Goal: Find specific page/section: Find specific page/section

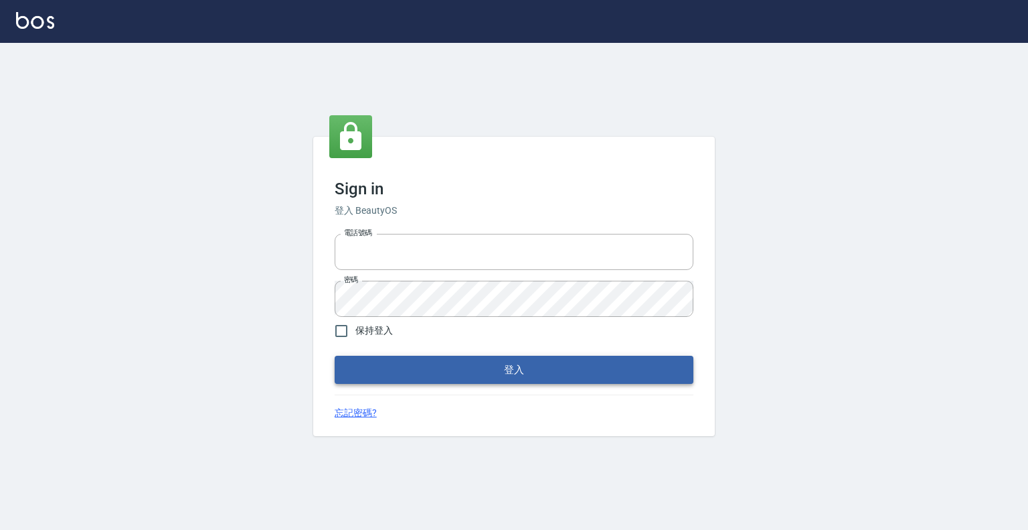
type input "0913439693"
click at [540, 366] on button "登入" at bounding box center [514, 369] width 359 height 28
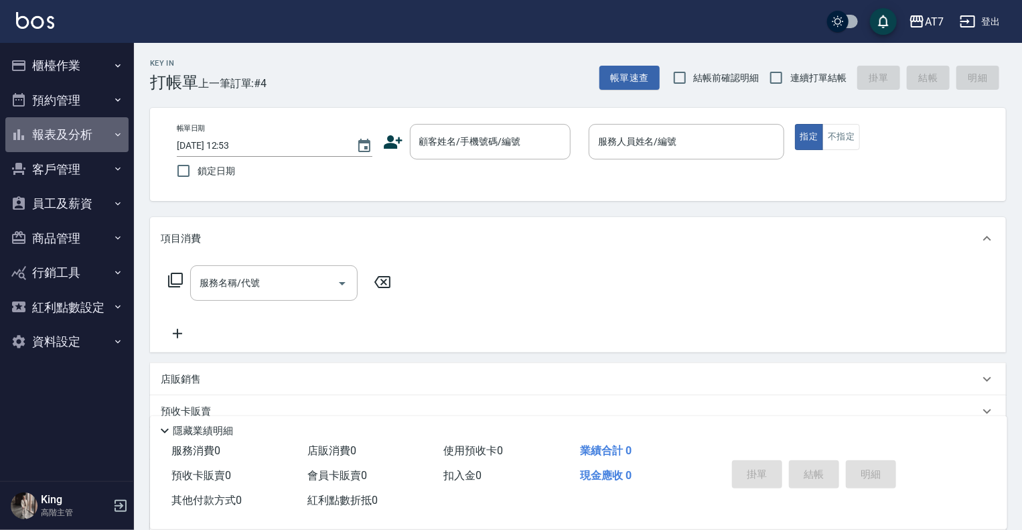
click at [113, 136] on icon "button" at bounding box center [117, 134] width 11 height 11
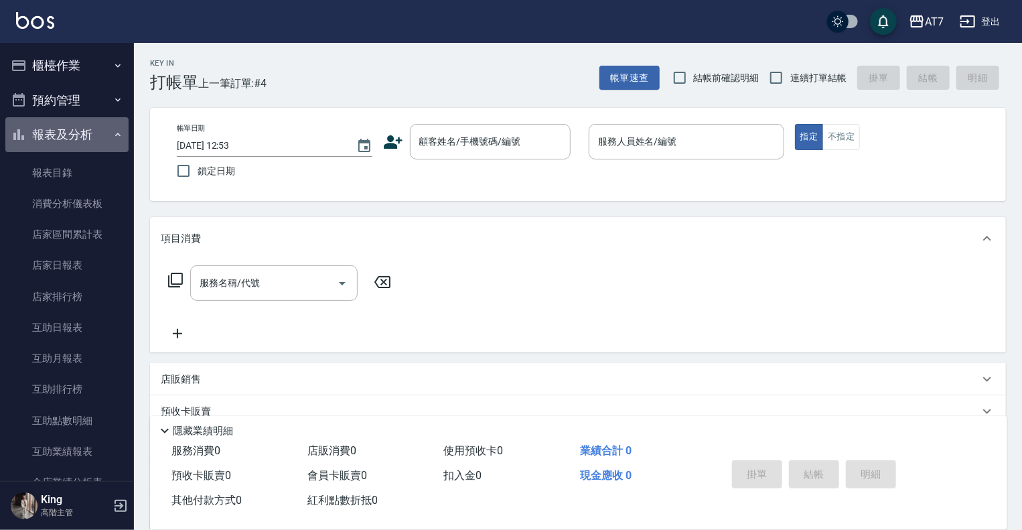
click at [107, 139] on button "報表及分析" at bounding box center [66, 134] width 123 height 35
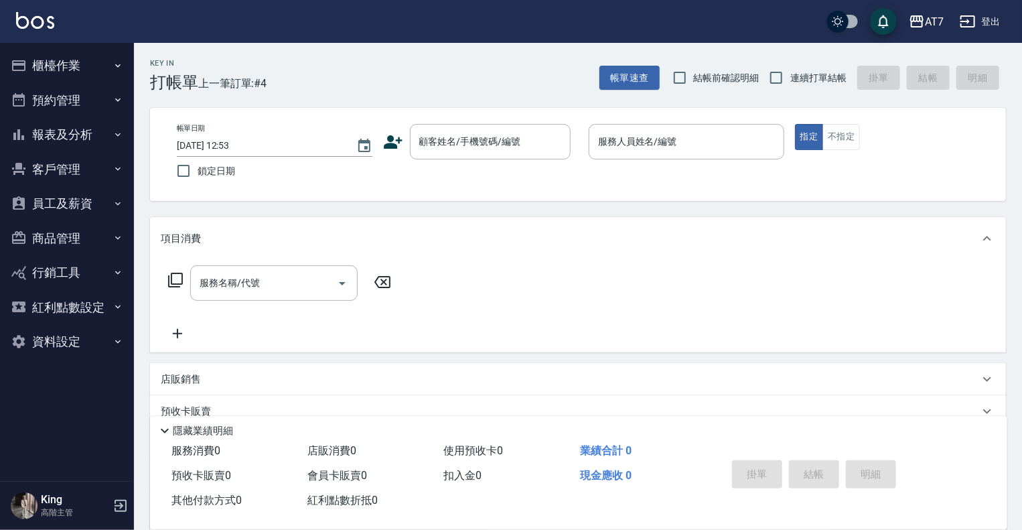
click at [107, 139] on button "報表及分析" at bounding box center [66, 134] width 123 height 35
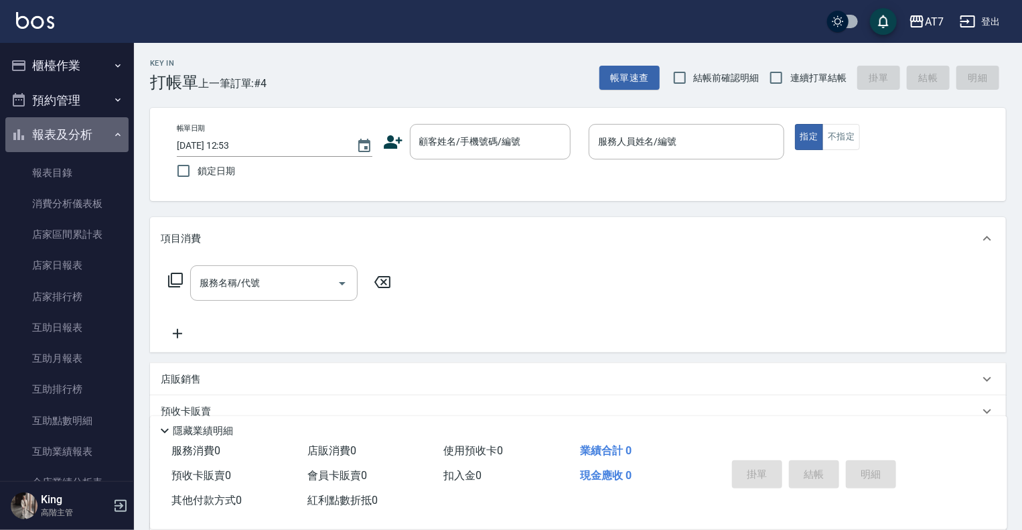
click at [112, 137] on icon "button" at bounding box center [117, 134] width 11 height 11
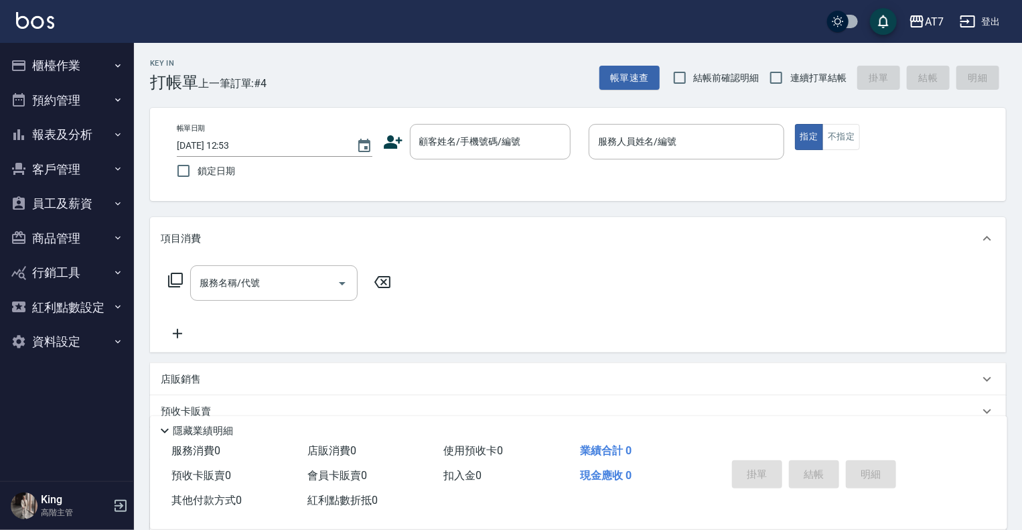
click at [98, 138] on button "報表及分析" at bounding box center [66, 134] width 123 height 35
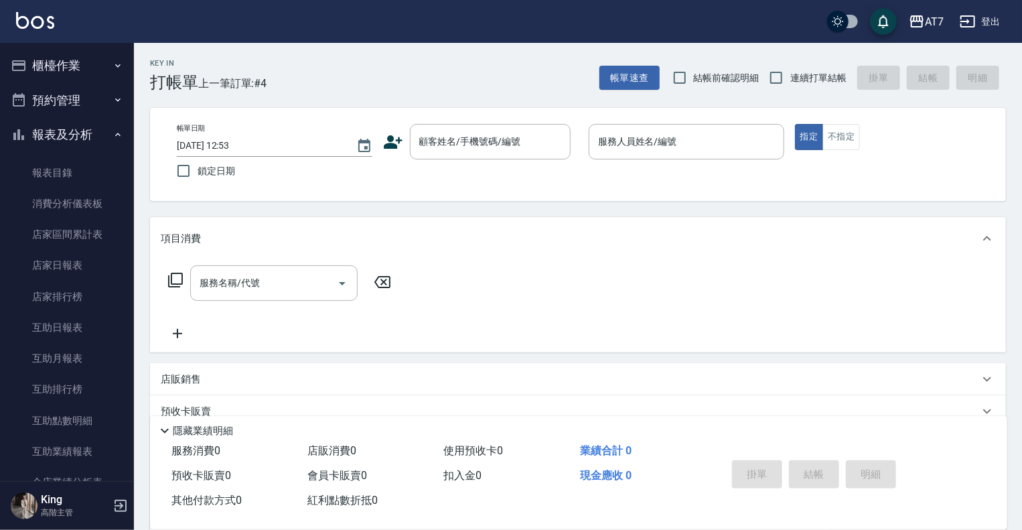
click at [98, 138] on button "報表及分析" at bounding box center [66, 134] width 123 height 35
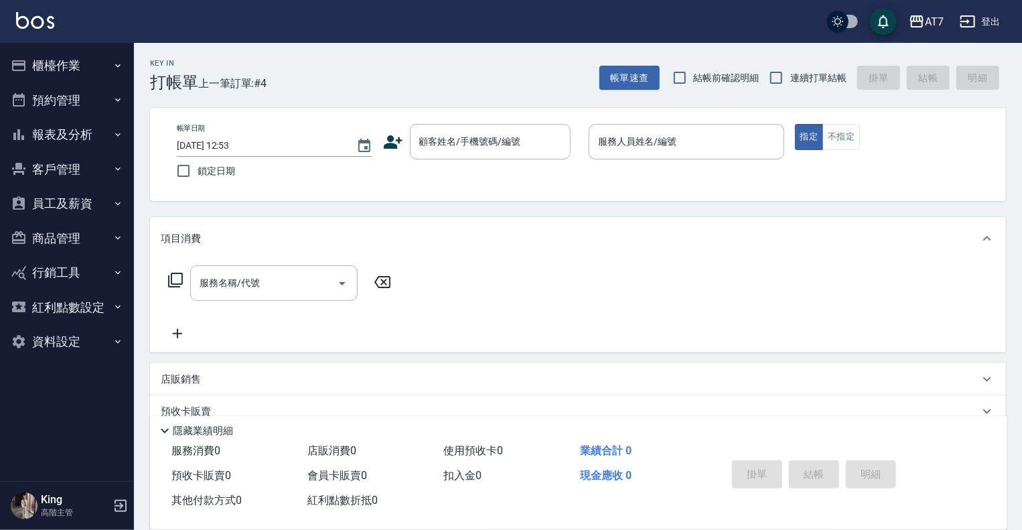
click at [110, 208] on button "員工及薪資" at bounding box center [66, 203] width 123 height 35
